Goal: Task Accomplishment & Management: Manage account settings

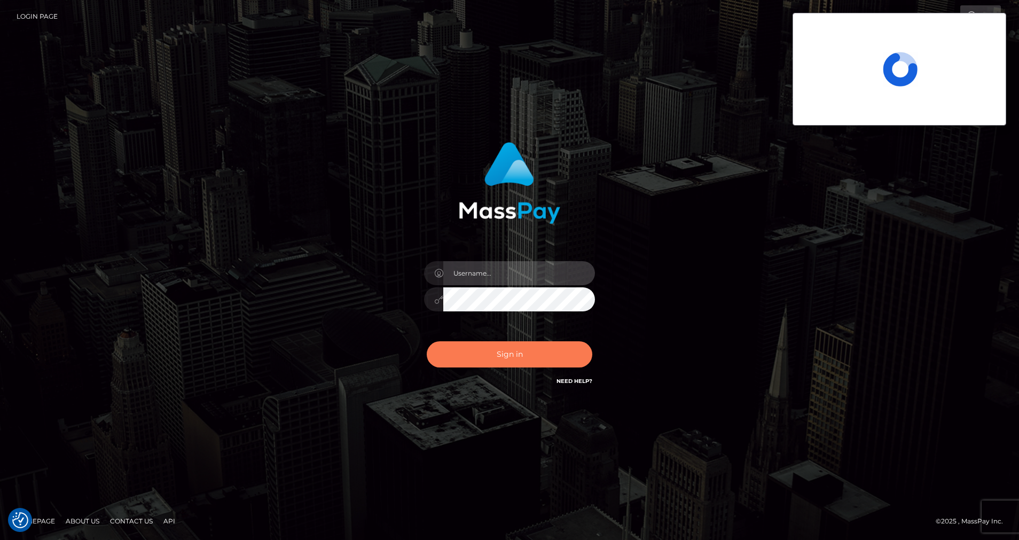
type input "cris.silversocial"
click at [506, 353] on button "Sign in" at bounding box center [510, 354] width 166 height 26
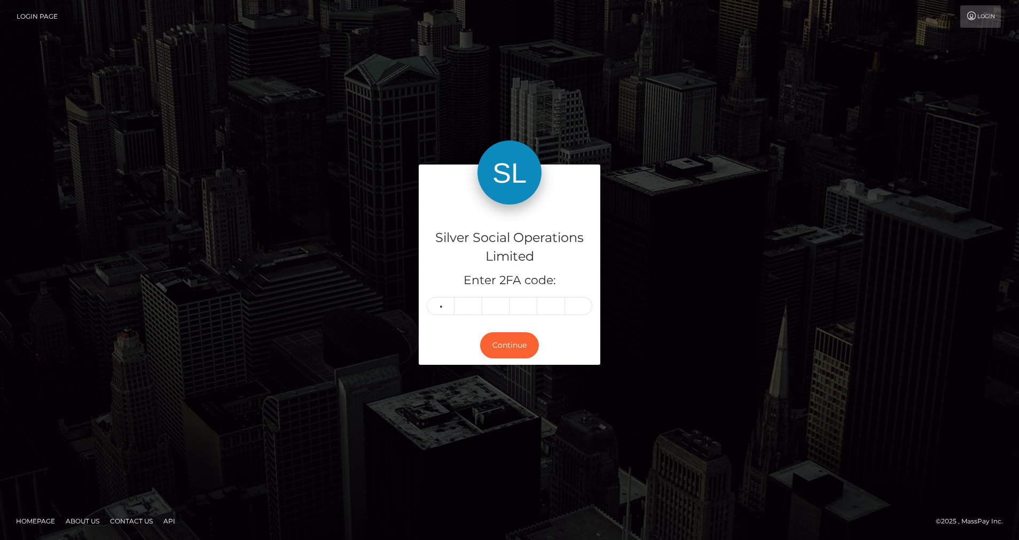
type input "6"
type input "0"
type input "5"
type input "8"
type input "0"
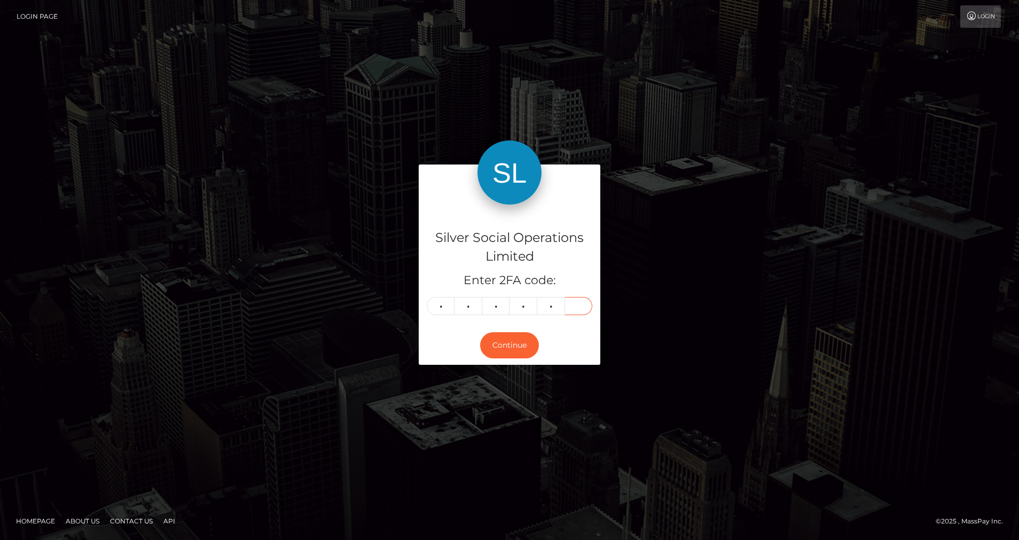
type input "6"
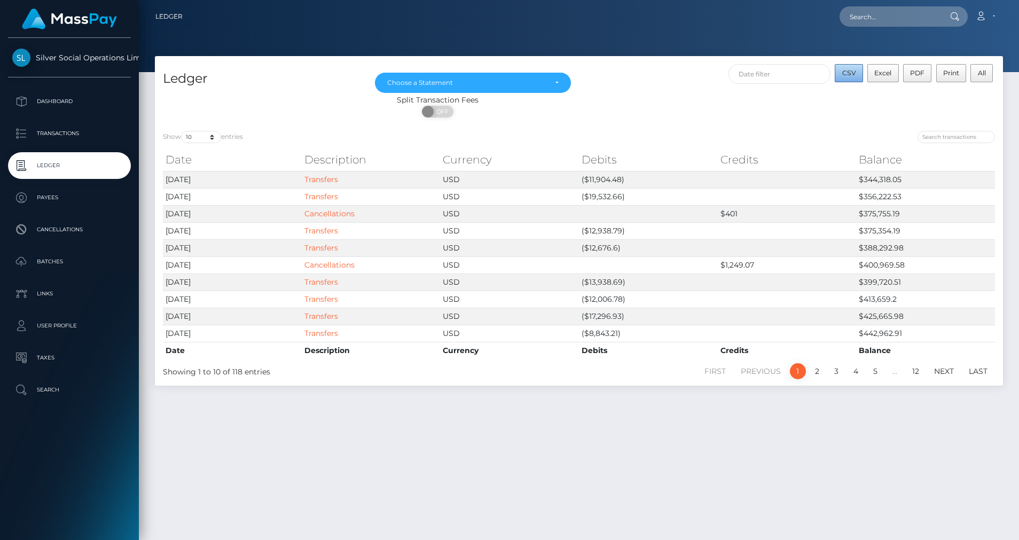
click at [856, 80] on button "CSV" at bounding box center [848, 73] width 28 height 18
click at [422, 84] on div "Choose a Statement" at bounding box center [466, 82] width 159 height 9
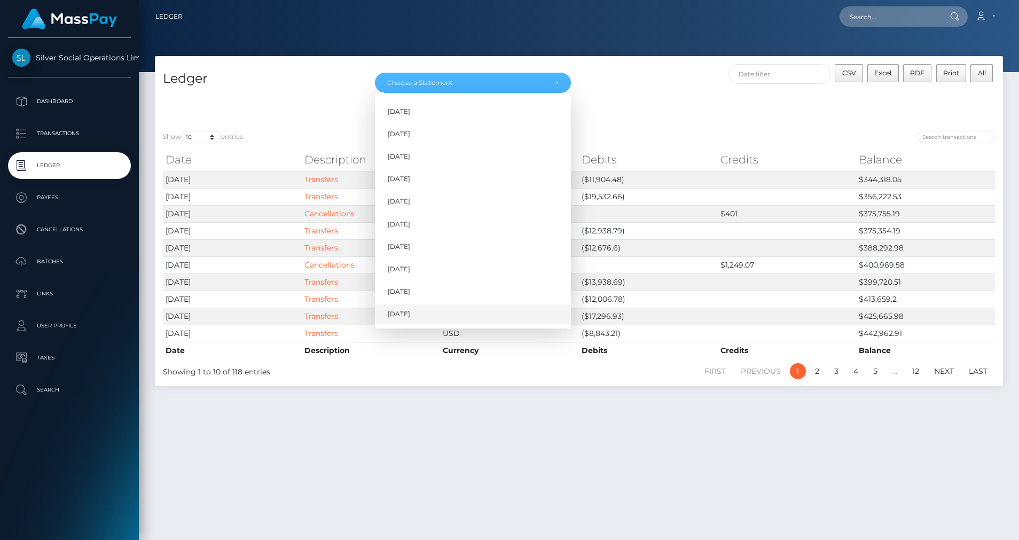
click at [399, 312] on span "Oct 2025" at bounding box center [399, 314] width 22 height 10
select select "Oct 2025"
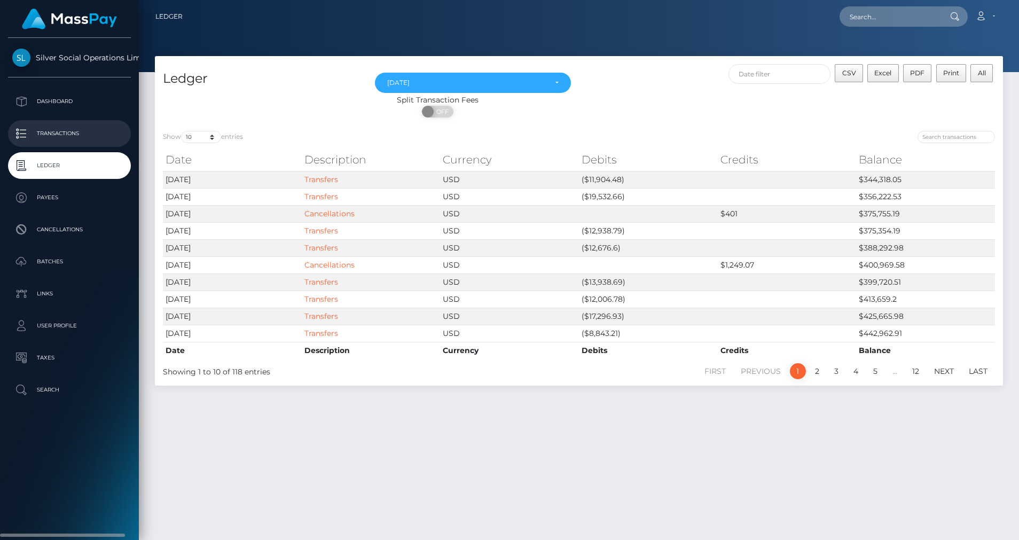
click at [39, 128] on p "Transactions" at bounding box center [69, 133] width 114 height 16
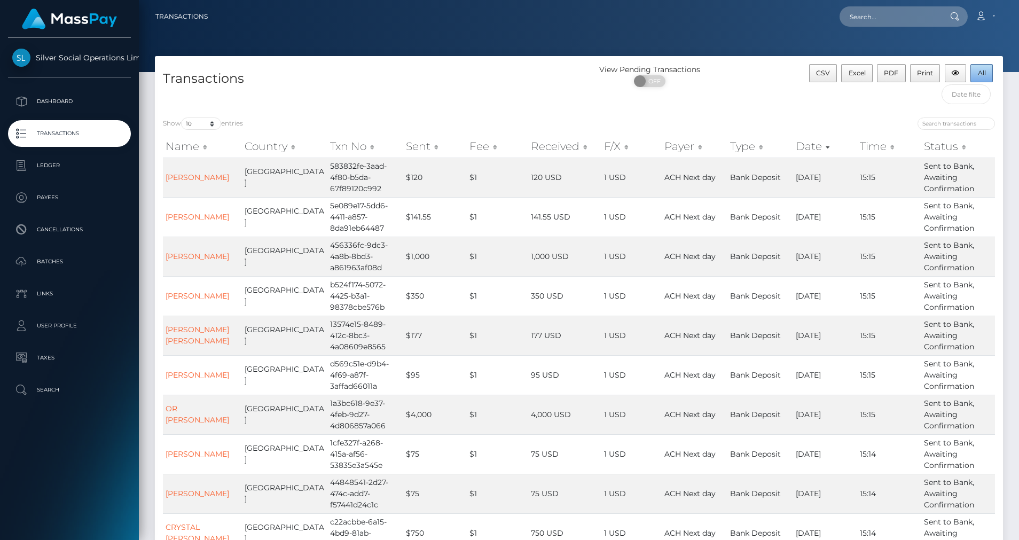
click at [975, 75] on button "All" at bounding box center [981, 73] width 22 height 18
